Goal: Information Seeking & Learning: Check status

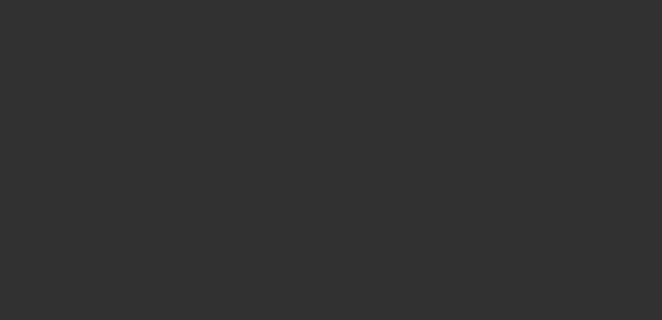
select select "0"
select select "3"
select select "0.1"
select select "4"
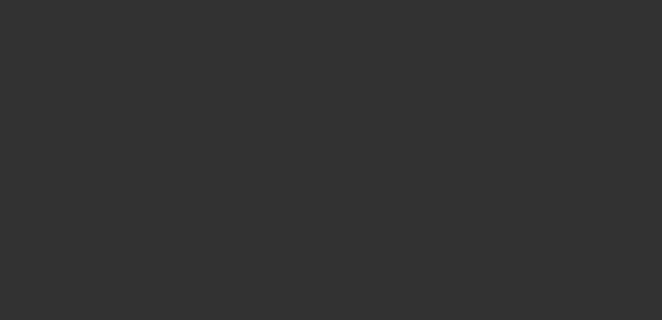
select select "0"
select select "3"
select select "0"
select select "6"
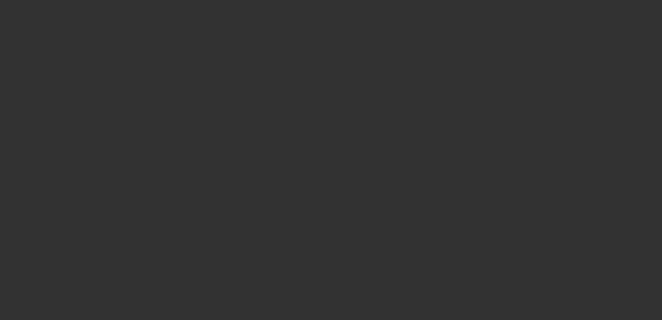
select select "0"
select select "3"
select select "0"
select select "6"
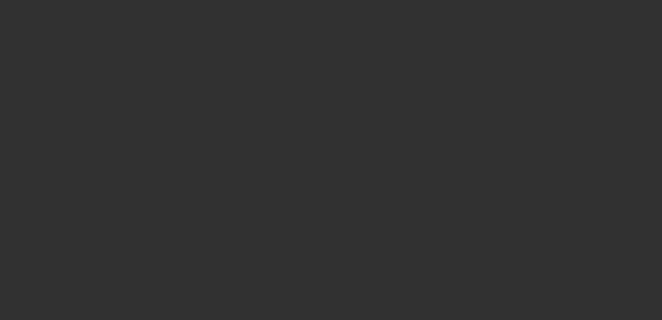
select select "0"
select select "3"
select select "0"
select select "6"
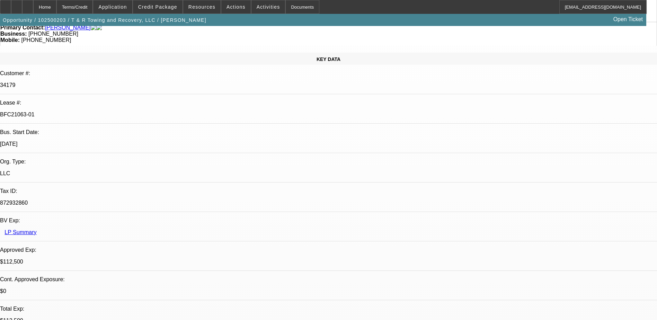
scroll to position [69, 0]
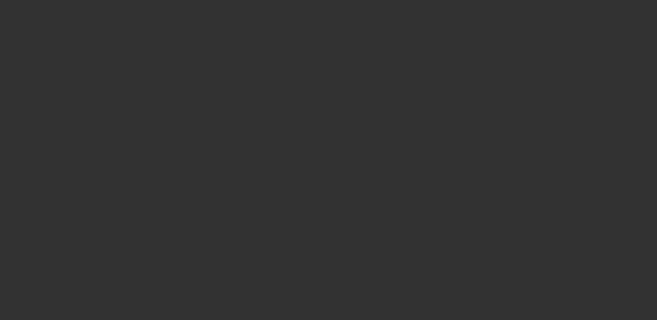
select select "0"
select select "2"
select select "0"
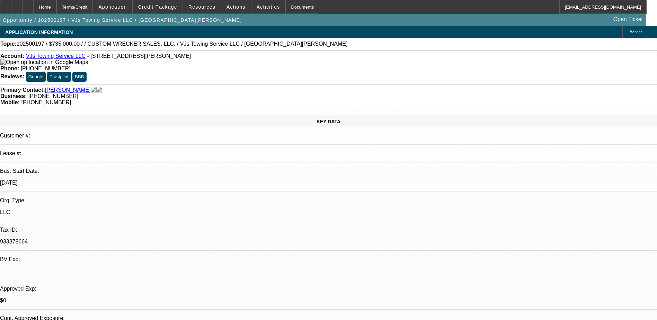
select select "1"
select select "2"
select select "6"
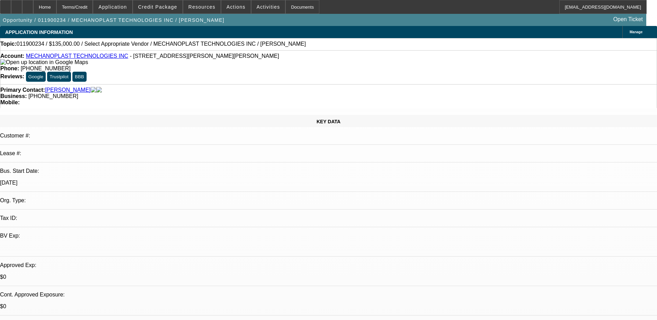
select select "0"
select select "2"
select select "0.1"
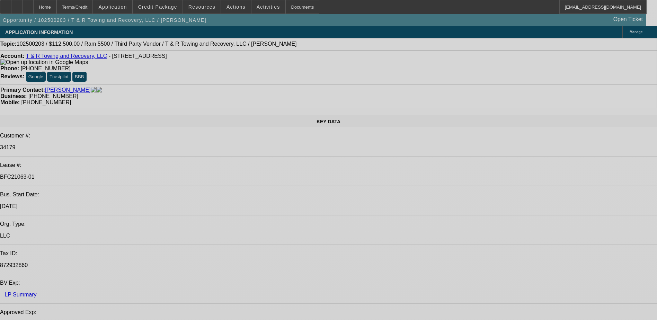
select select "0"
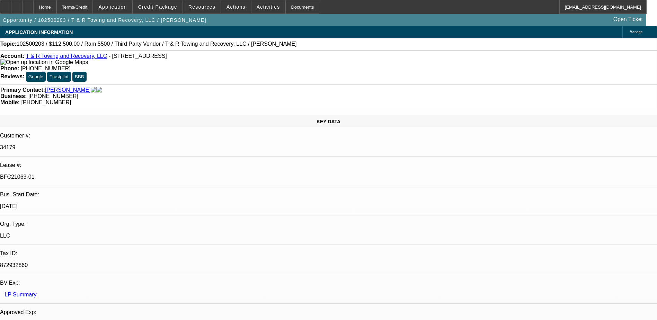
select select "0"
select select "0.1"
select select "0"
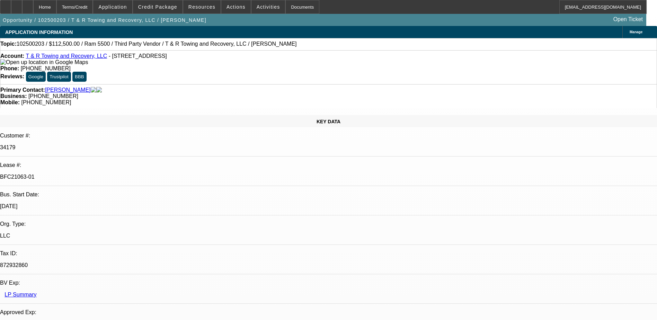
select select "0"
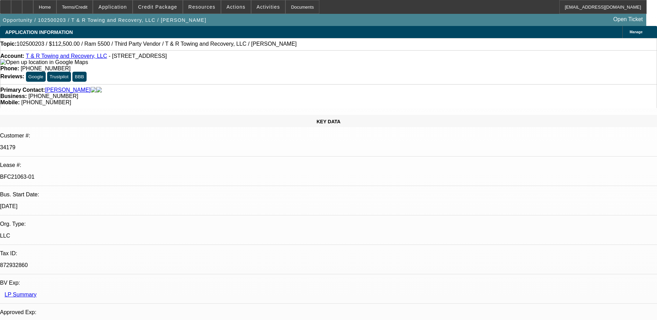
select select "0"
select select "1"
select select "3"
select select "4"
select select "1"
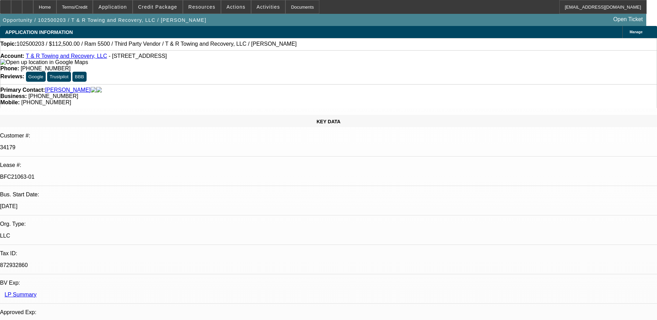
select select "3"
select select "6"
select select "1"
select select "3"
select select "6"
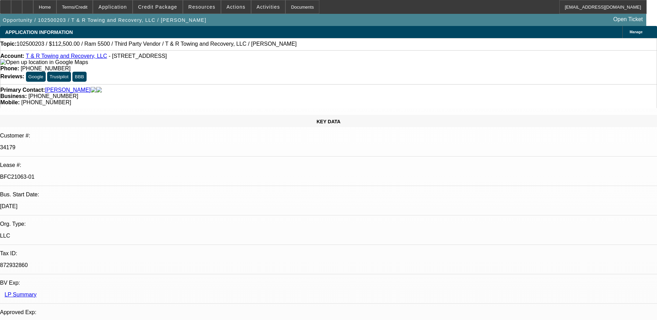
select select "1"
select select "3"
select select "6"
select select "0"
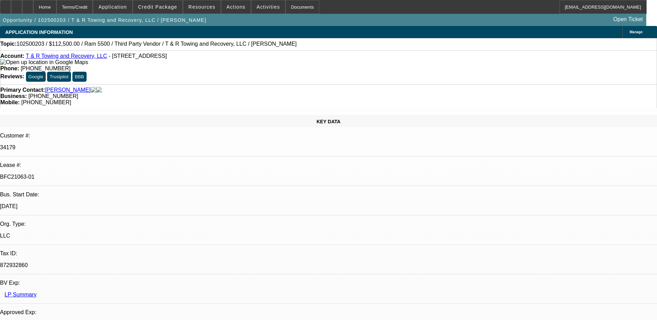
select select "0.1"
select select "0"
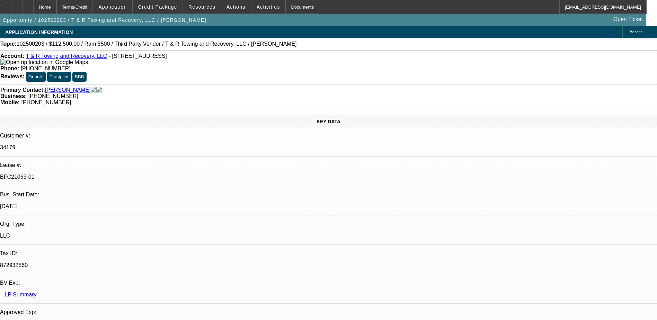
select select "0"
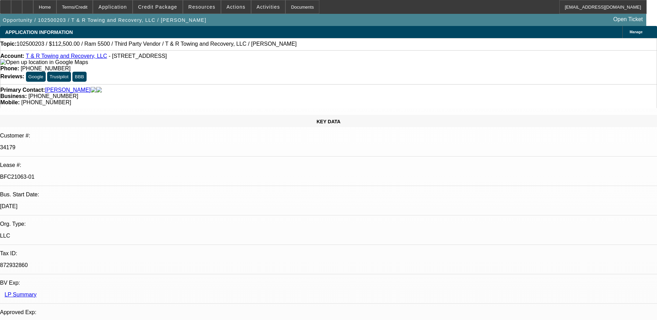
select select "1"
select select "3"
select select "4"
select select "1"
select select "3"
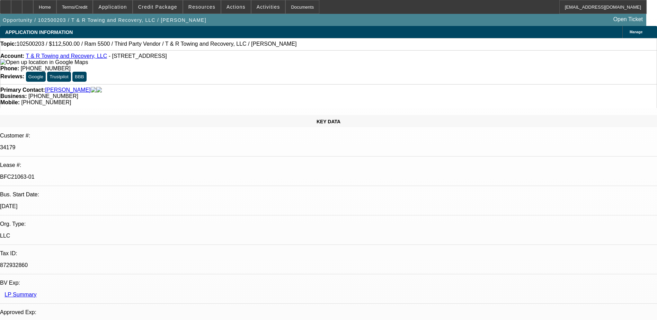
select select "6"
select select "1"
select select "3"
select select "6"
select select "1"
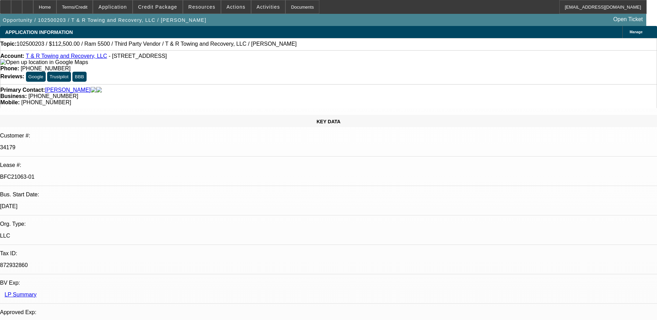
select select "3"
select select "6"
